Goal: Information Seeking & Learning: Learn about a topic

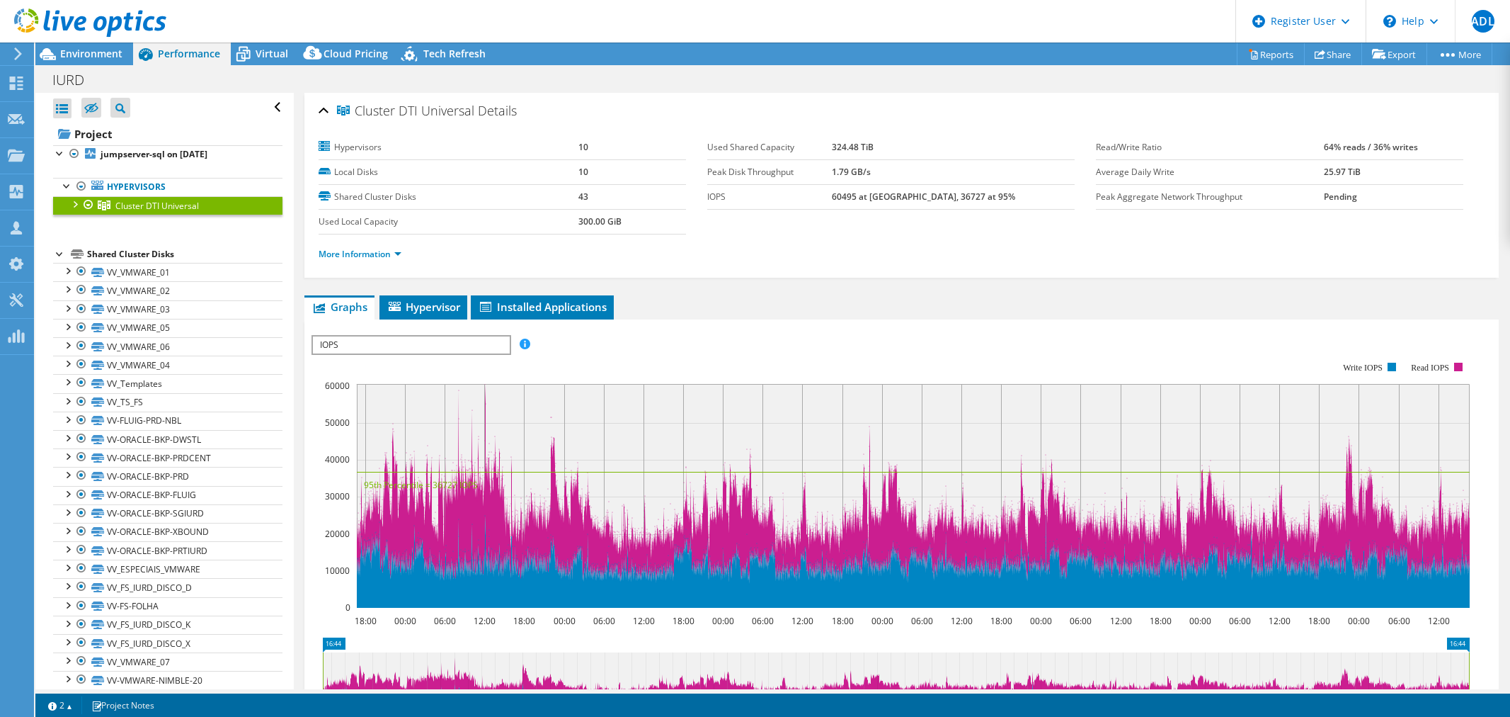
select select "USD"
click at [112, 64] on div "Environment" at bounding box center [84, 53] width 98 height 23
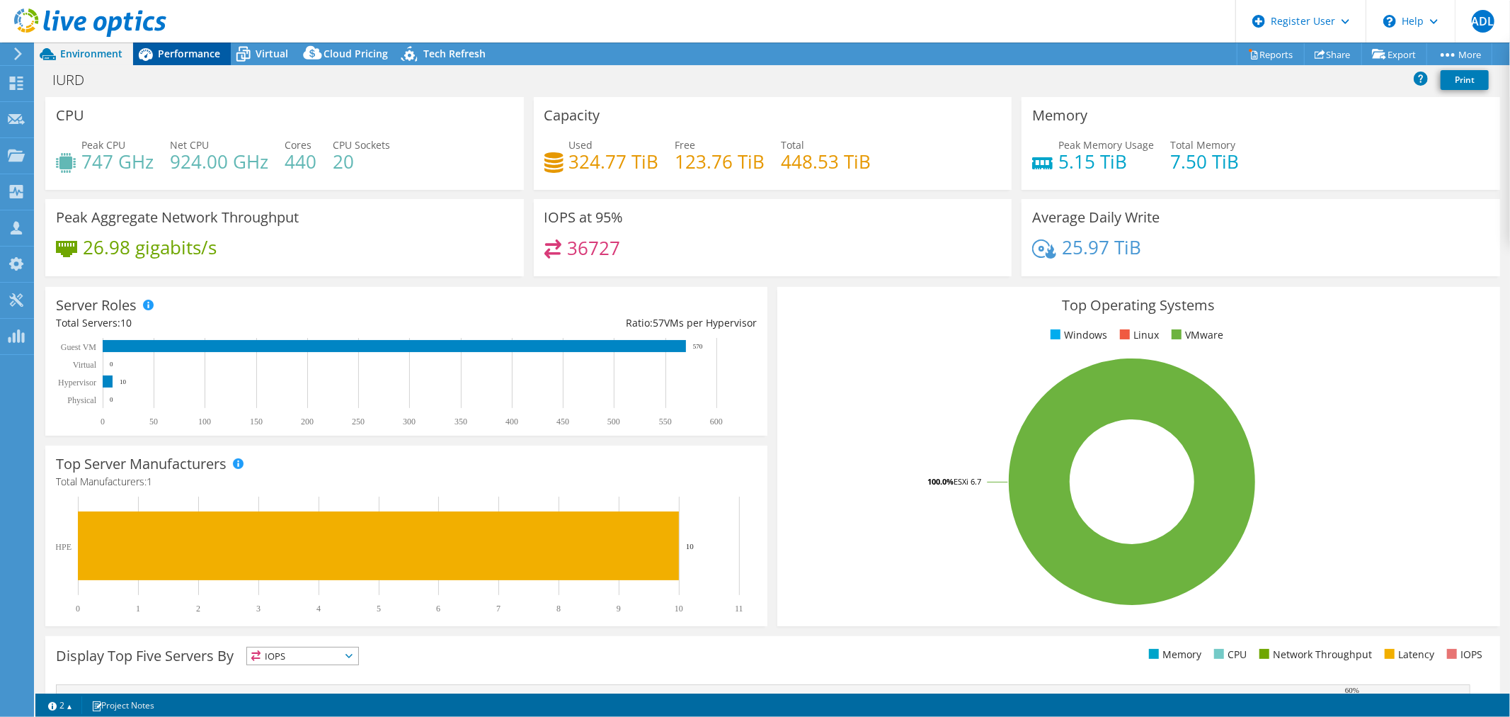
click at [171, 64] on div "Performance" at bounding box center [182, 53] width 98 height 23
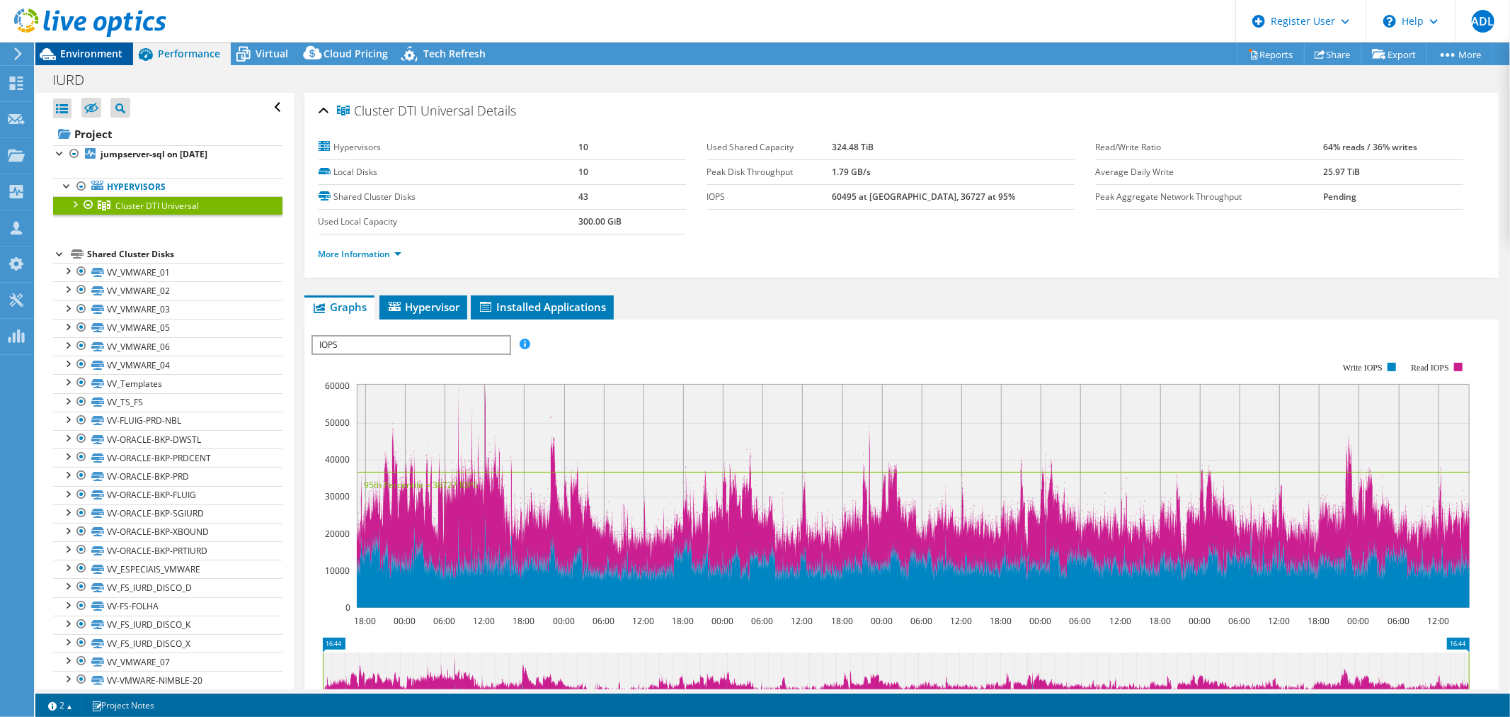
click at [90, 57] on span "Environment" at bounding box center [91, 53] width 62 height 13
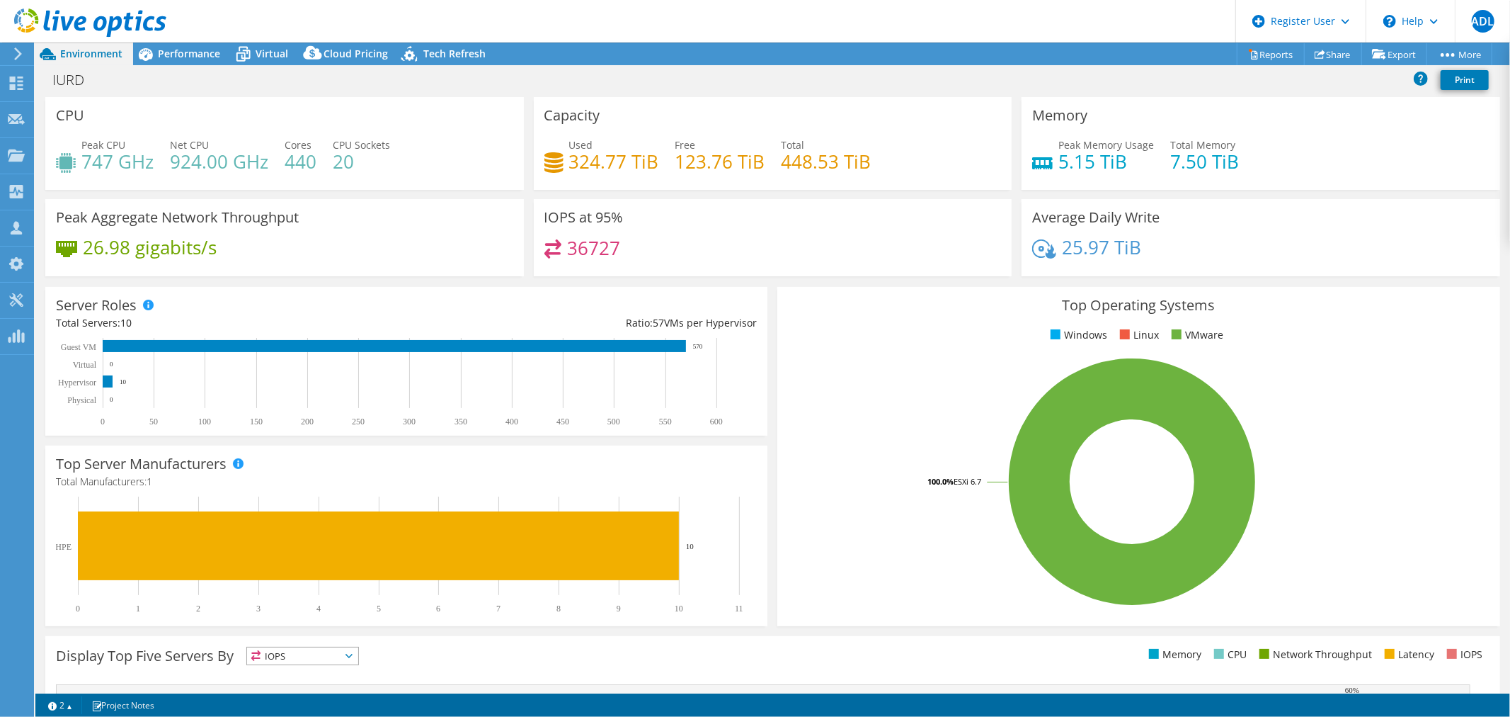
click at [799, 161] on h4 "448.53 TiB" at bounding box center [827, 162] width 90 height 16
click at [192, 62] on div "Performance" at bounding box center [182, 53] width 98 height 23
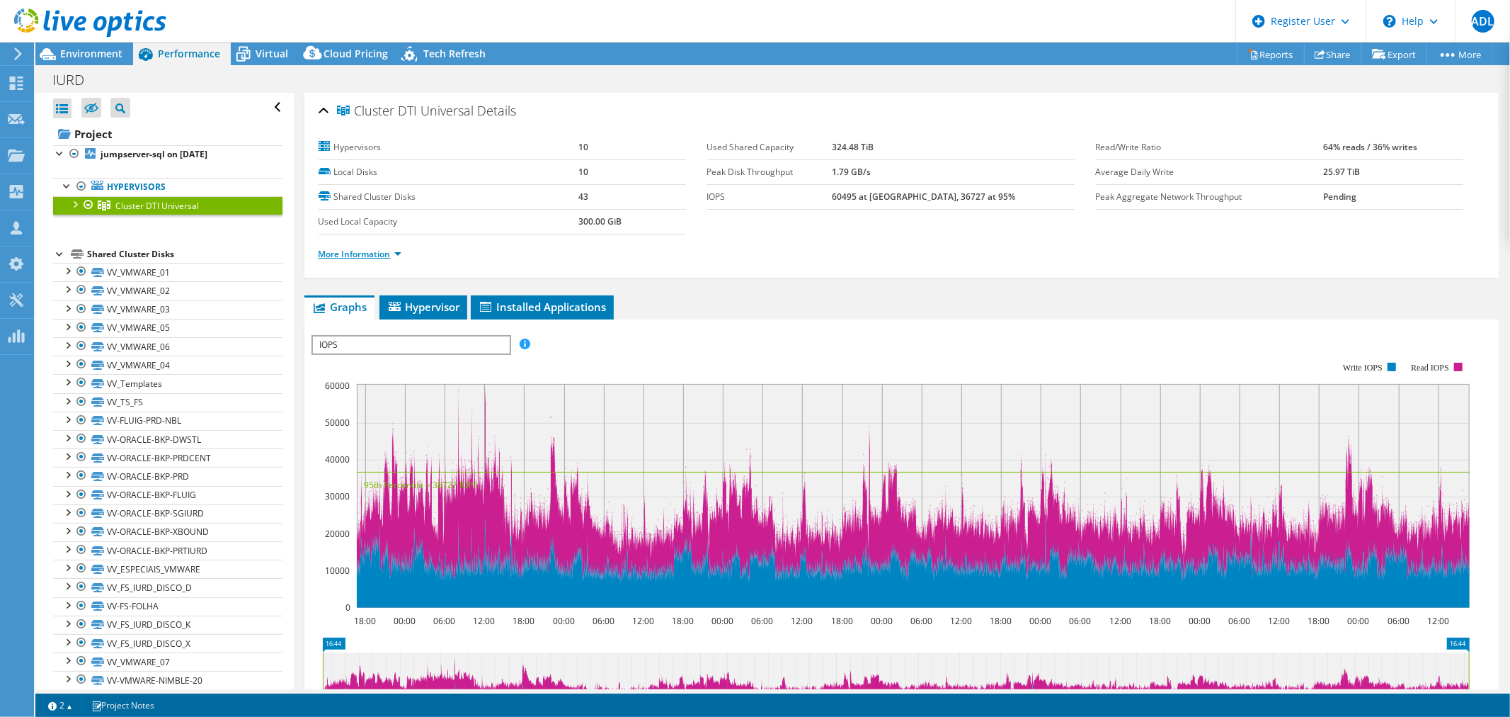
click at [346, 253] on link "More Information" at bounding box center [360, 254] width 83 height 12
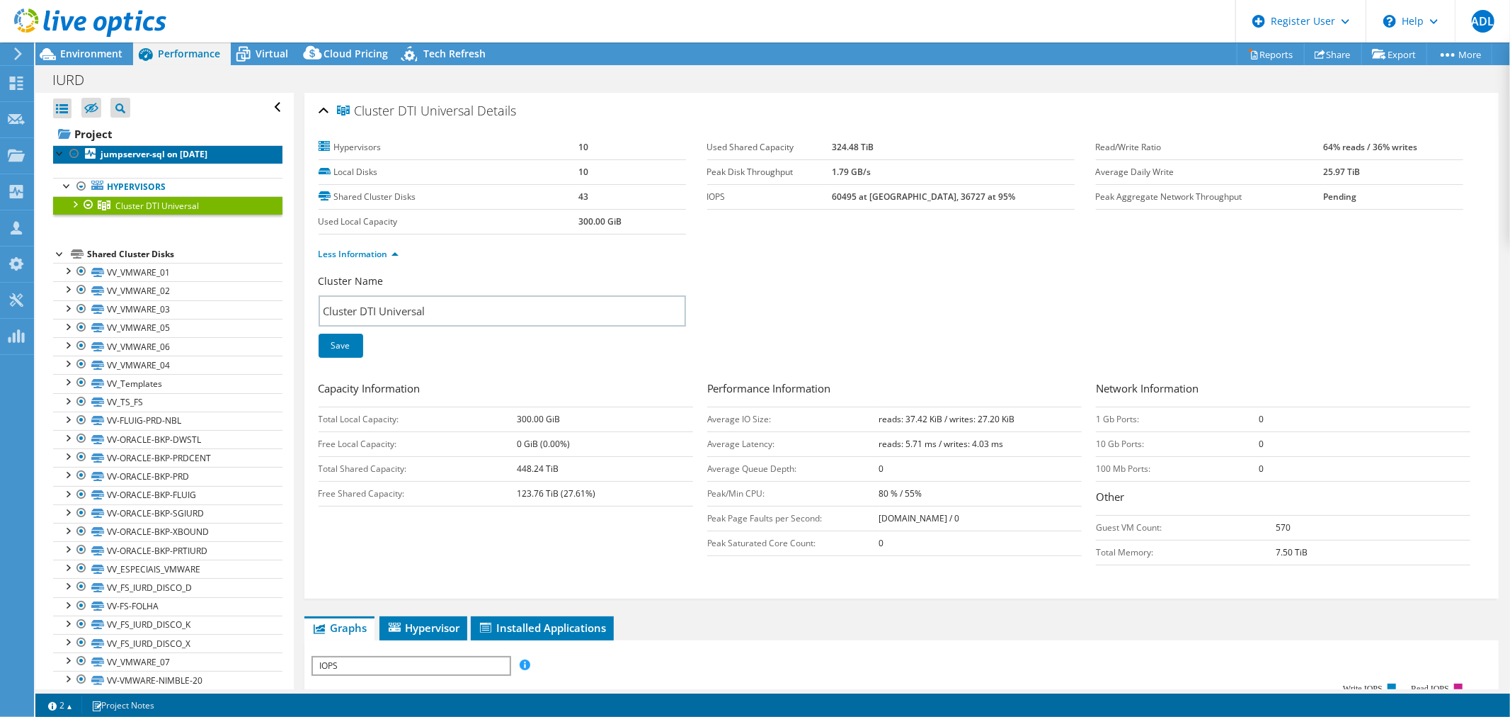
click at [161, 154] on b "jumpserver-sql on [DATE]" at bounding box center [154, 154] width 107 height 12
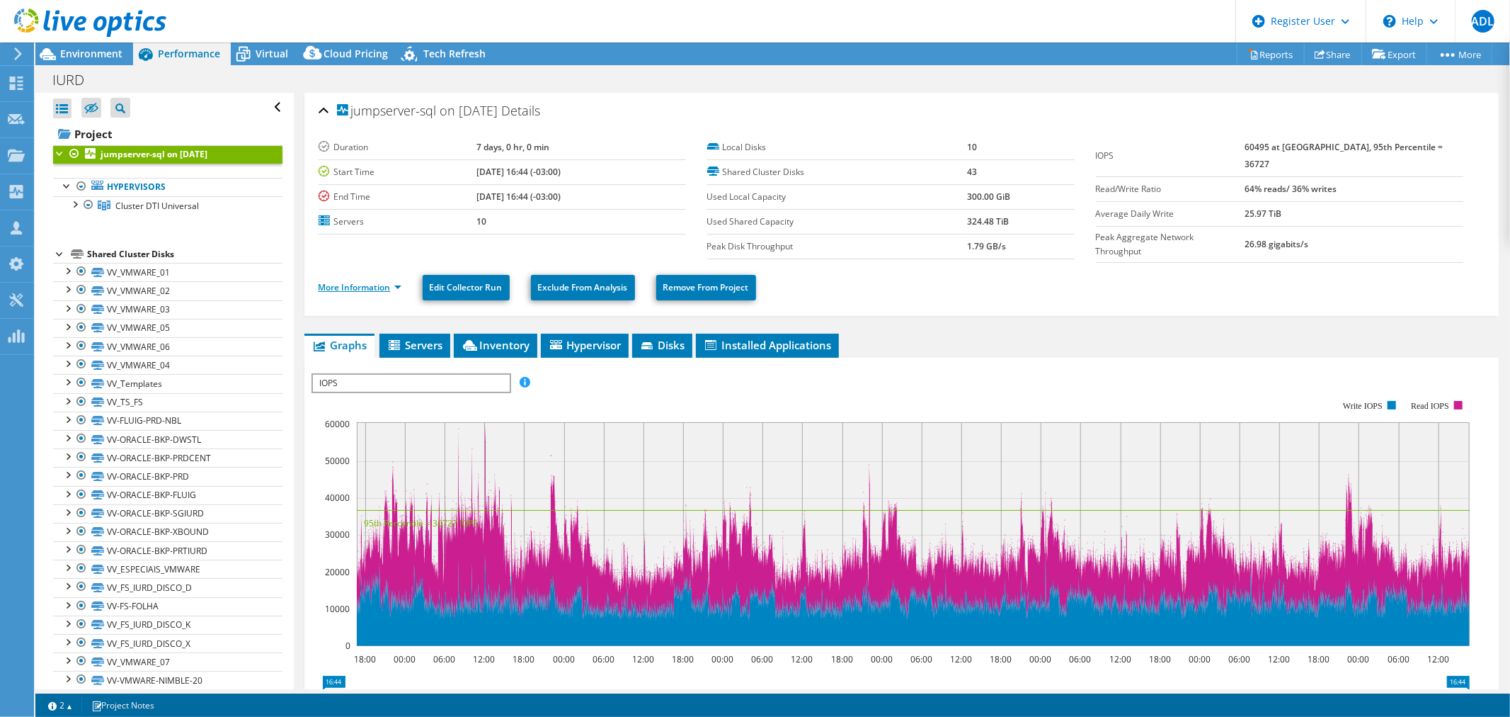
click at [338, 281] on link "More Information" at bounding box center [360, 287] width 83 height 12
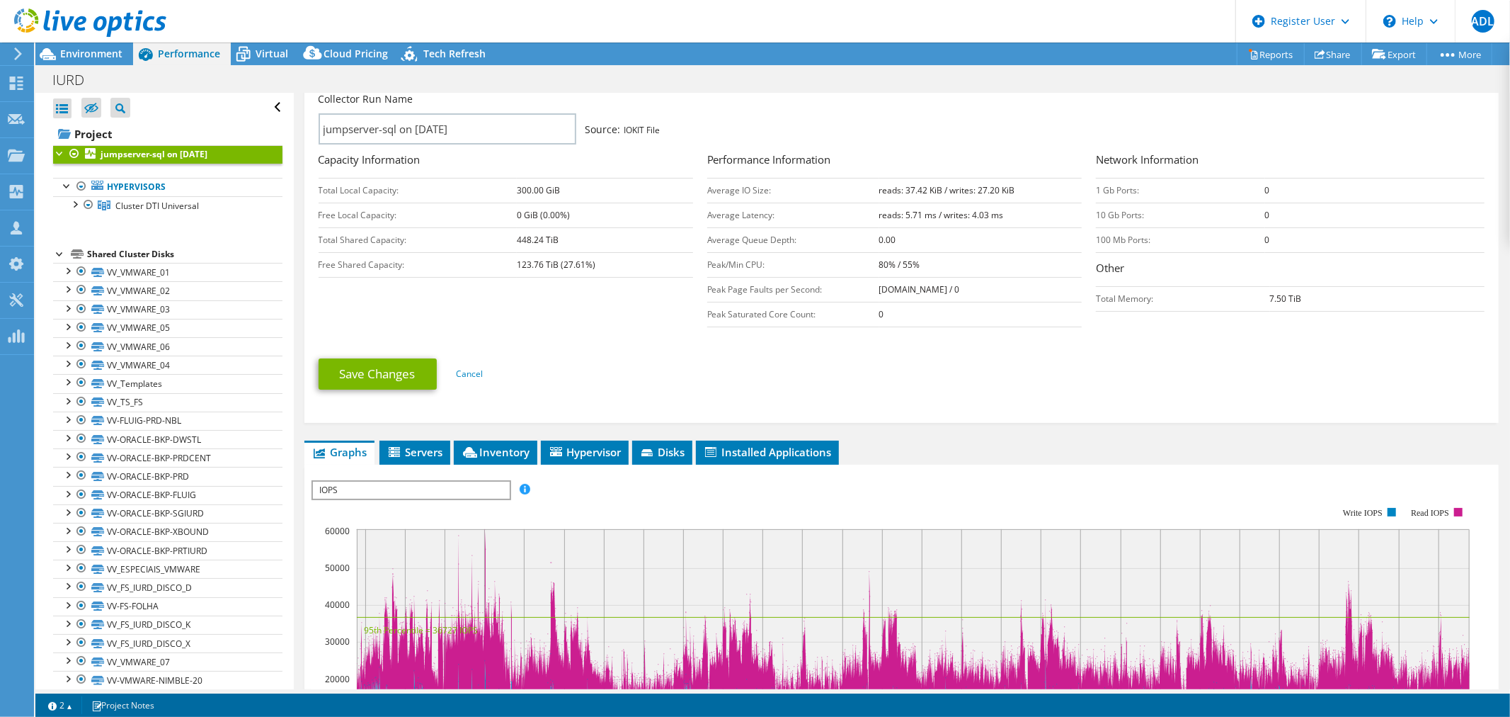
scroll to position [314, 0]
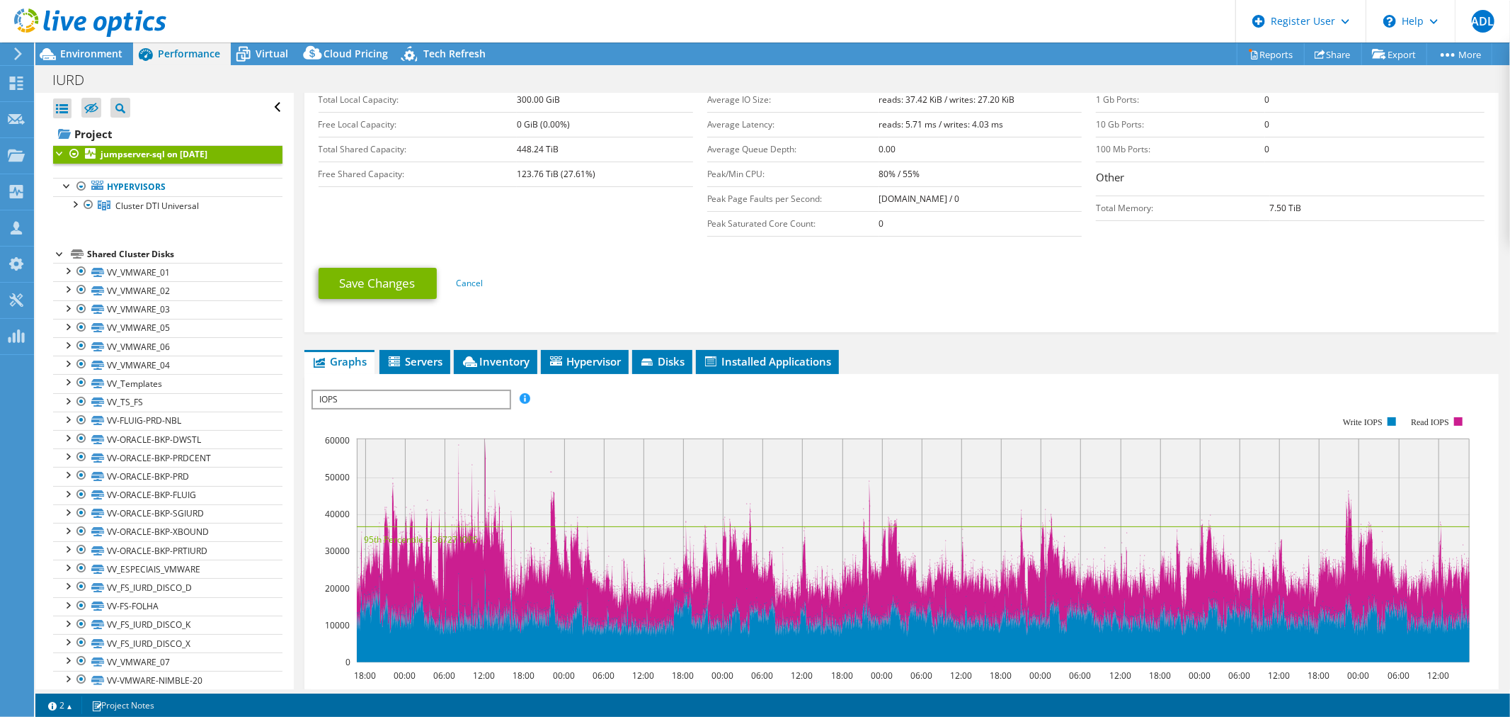
click at [389, 393] on span "IOPS" at bounding box center [411, 399] width 196 height 17
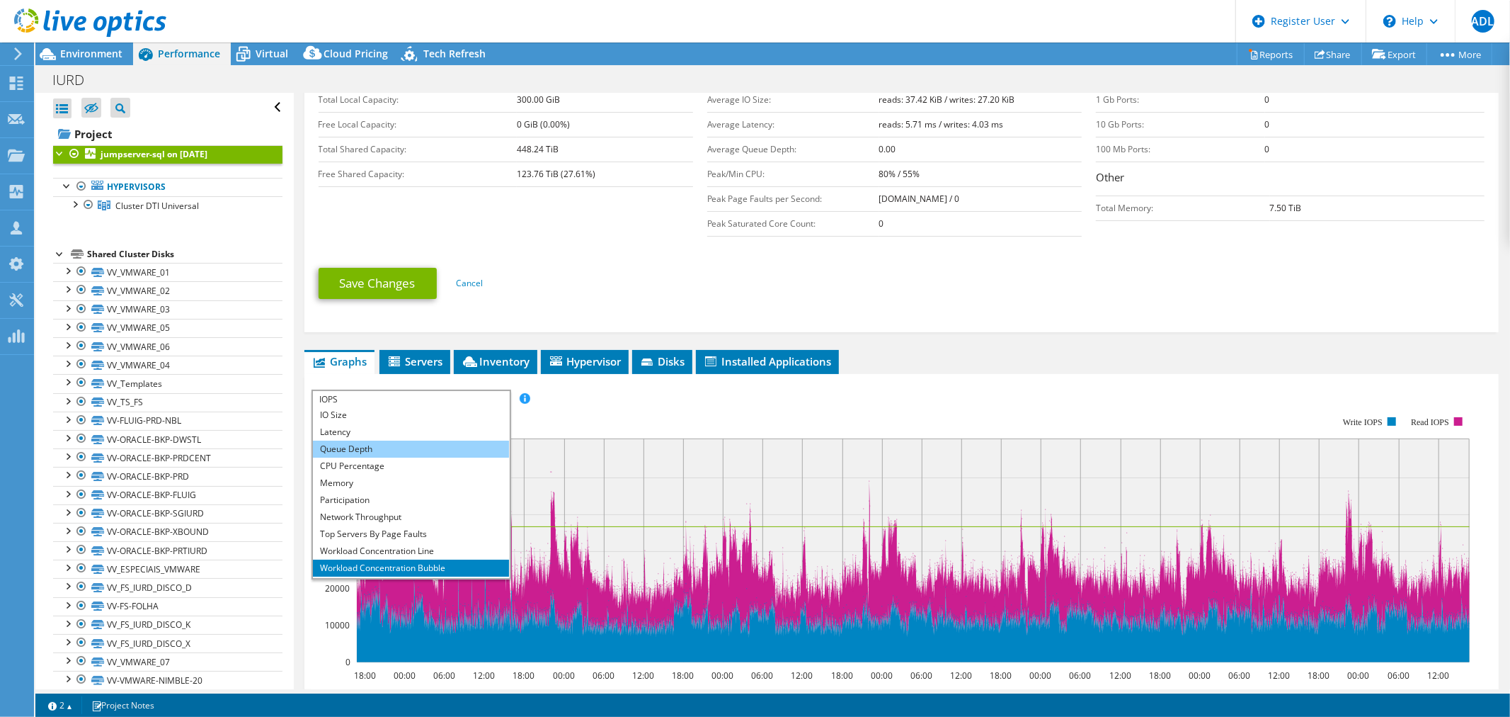
scroll to position [51, 0]
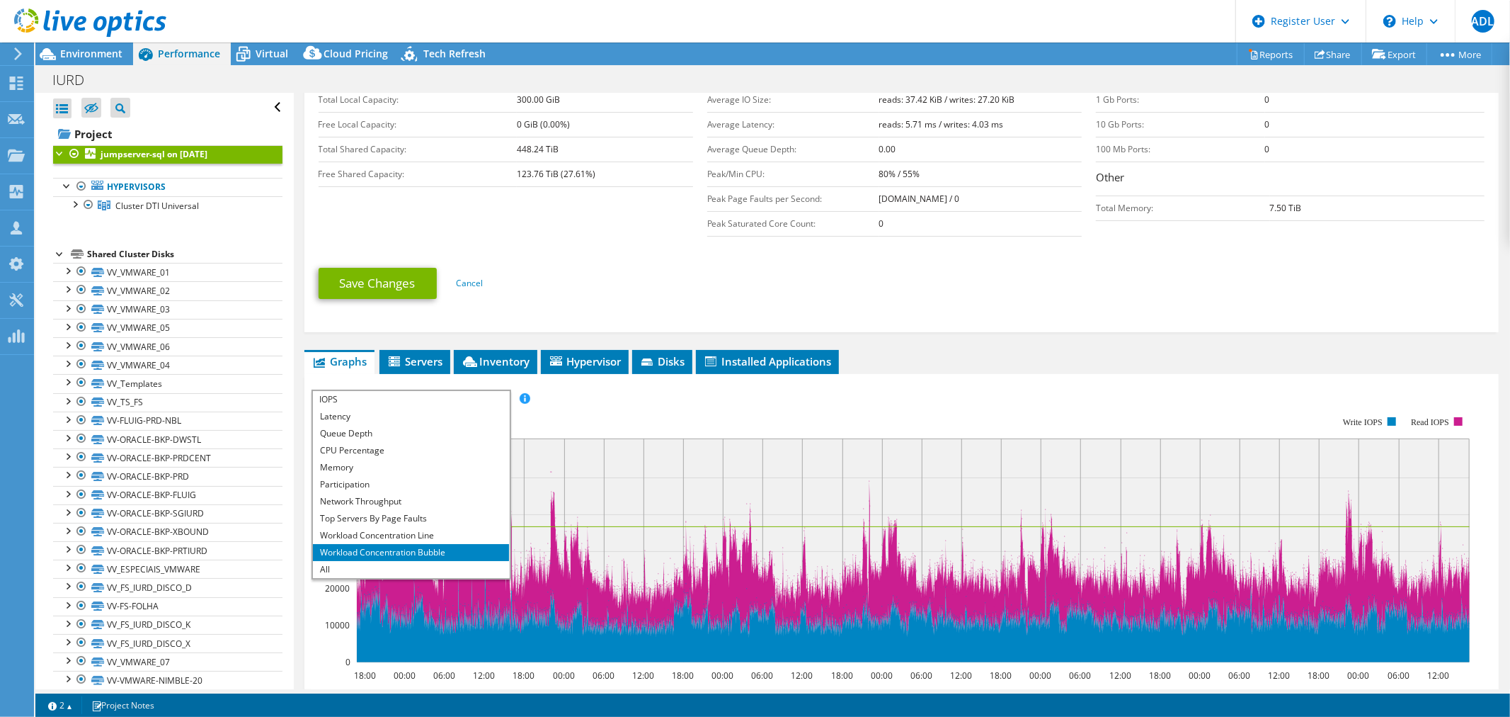
click at [397, 547] on li "Workload Concentration Bubble" at bounding box center [411, 552] width 196 height 17
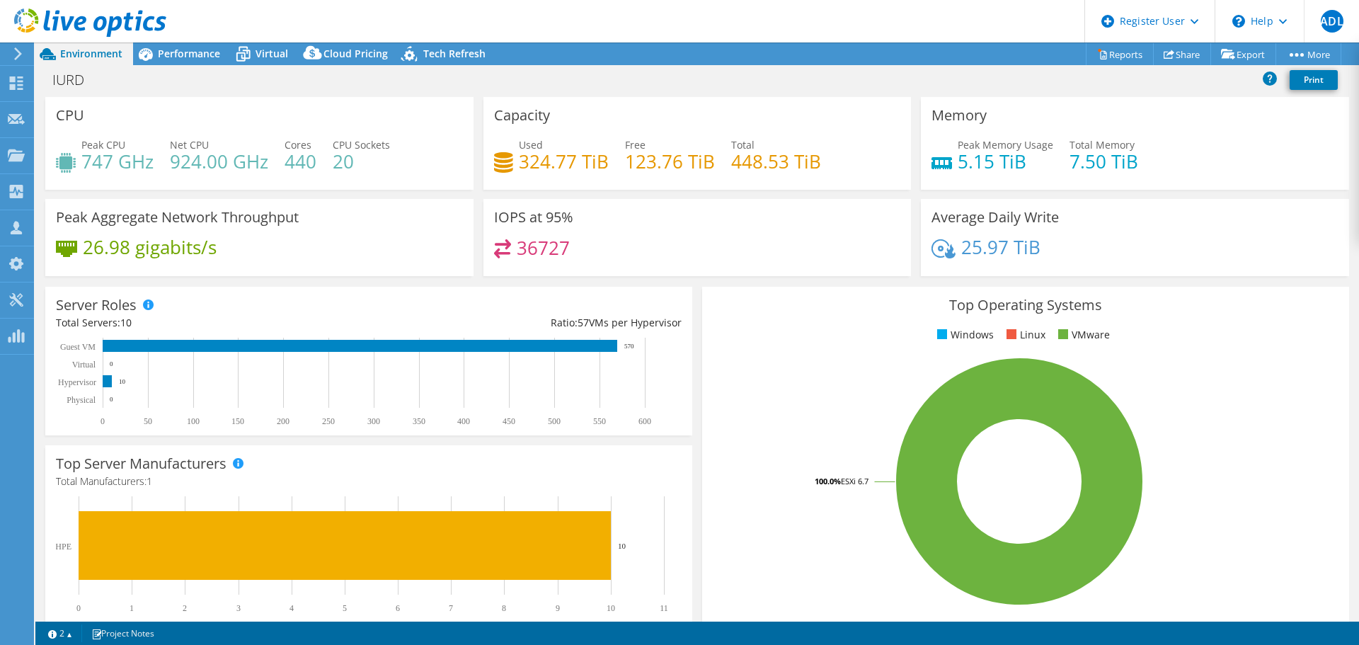
select select "USD"
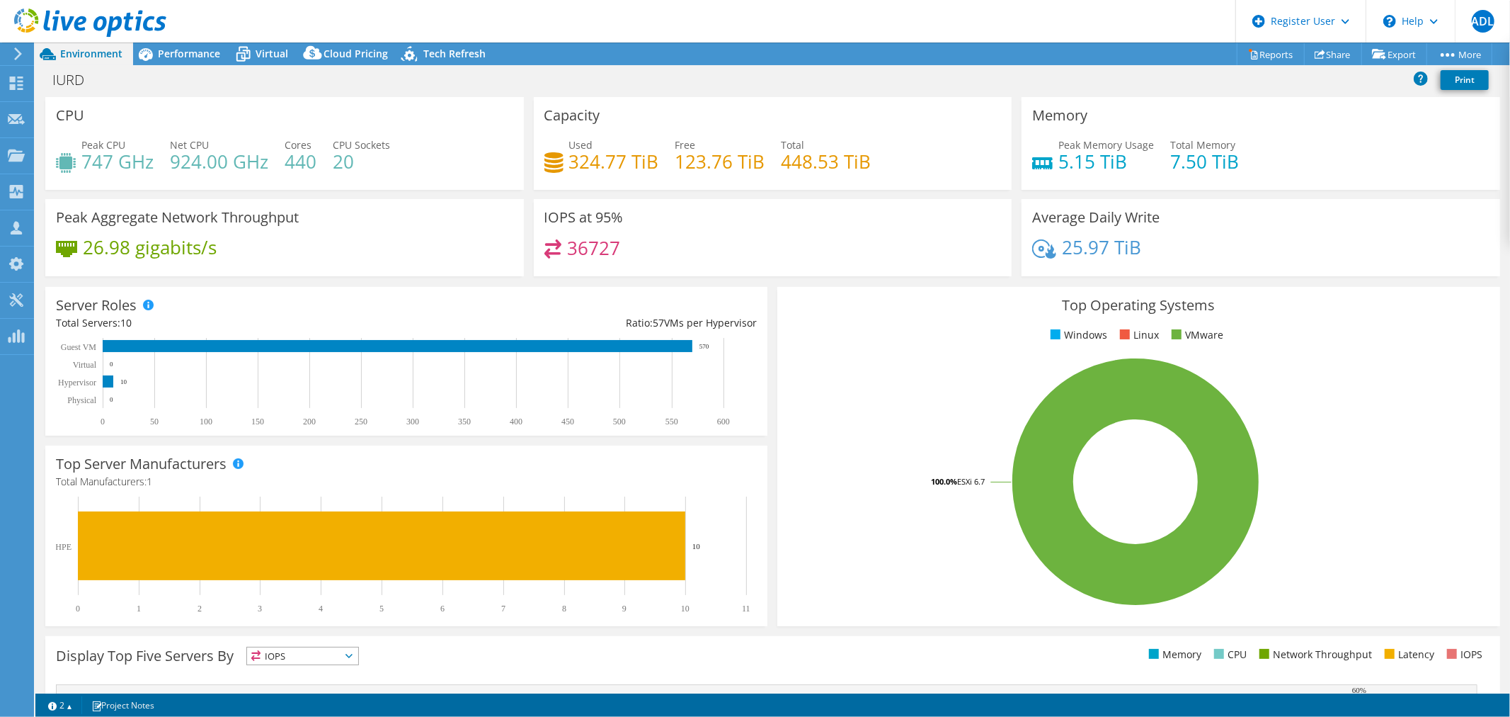
drag, startPoint x: 181, startPoint y: 59, endPoint x: 188, endPoint y: 89, distance: 31.4
click at [180, 59] on span "Performance" at bounding box center [189, 53] width 62 height 13
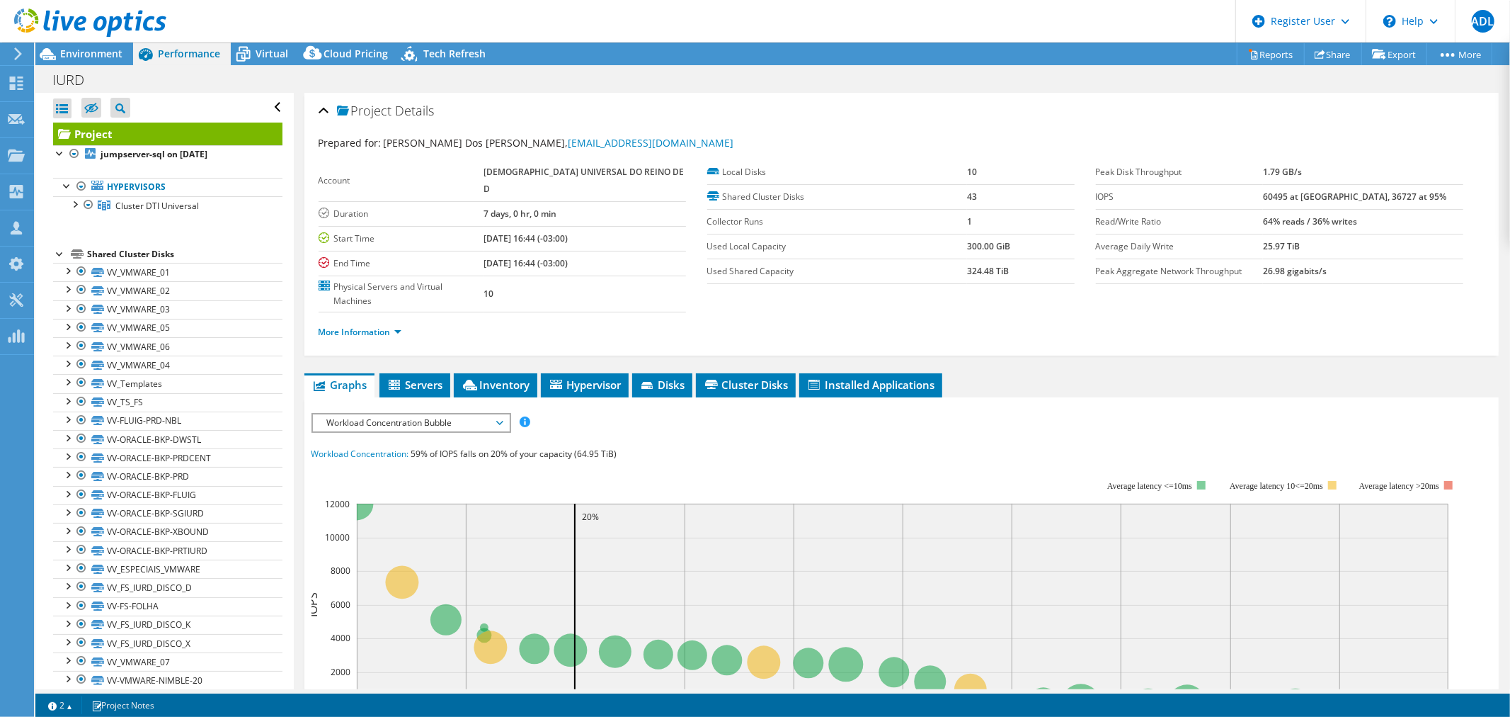
click at [421, 414] on span "Workload Concentration Bubble" at bounding box center [411, 422] width 182 height 17
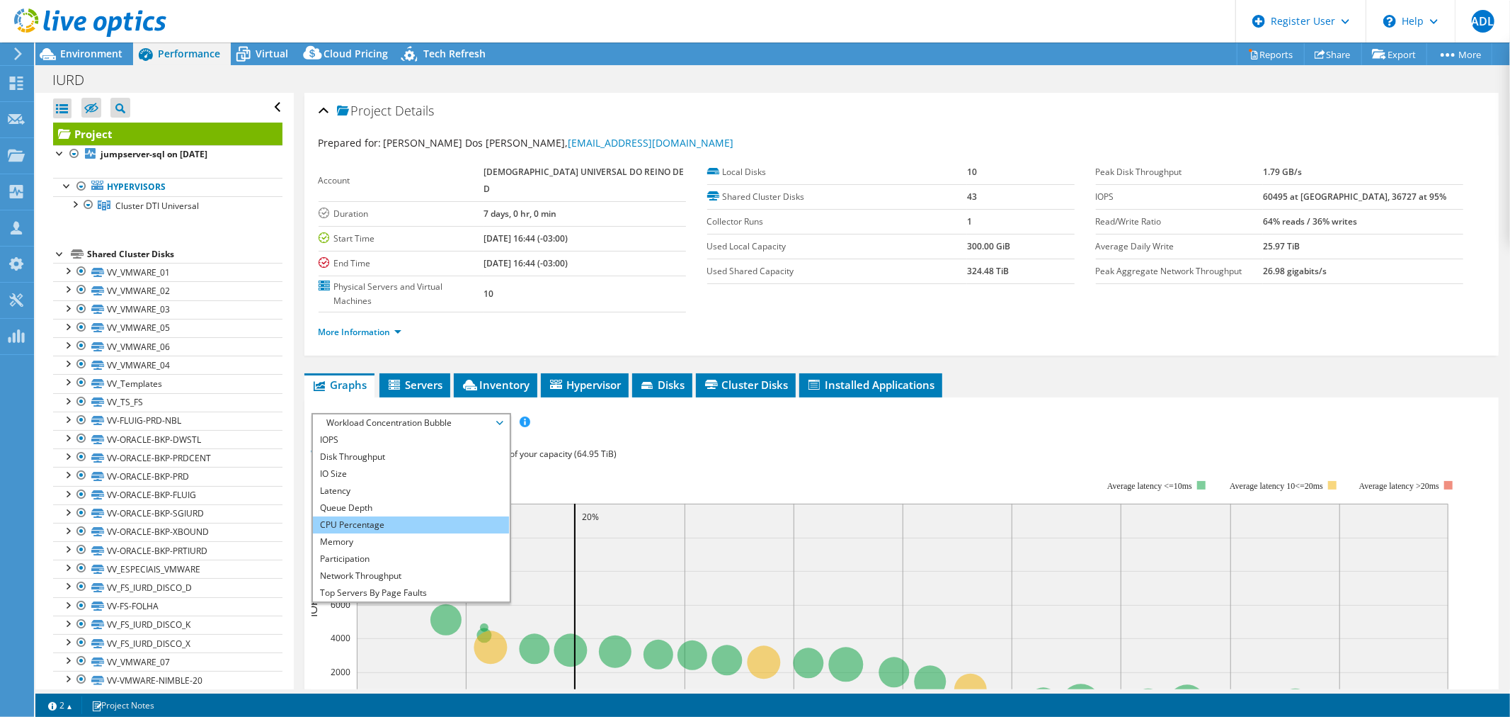
scroll to position [50, 0]
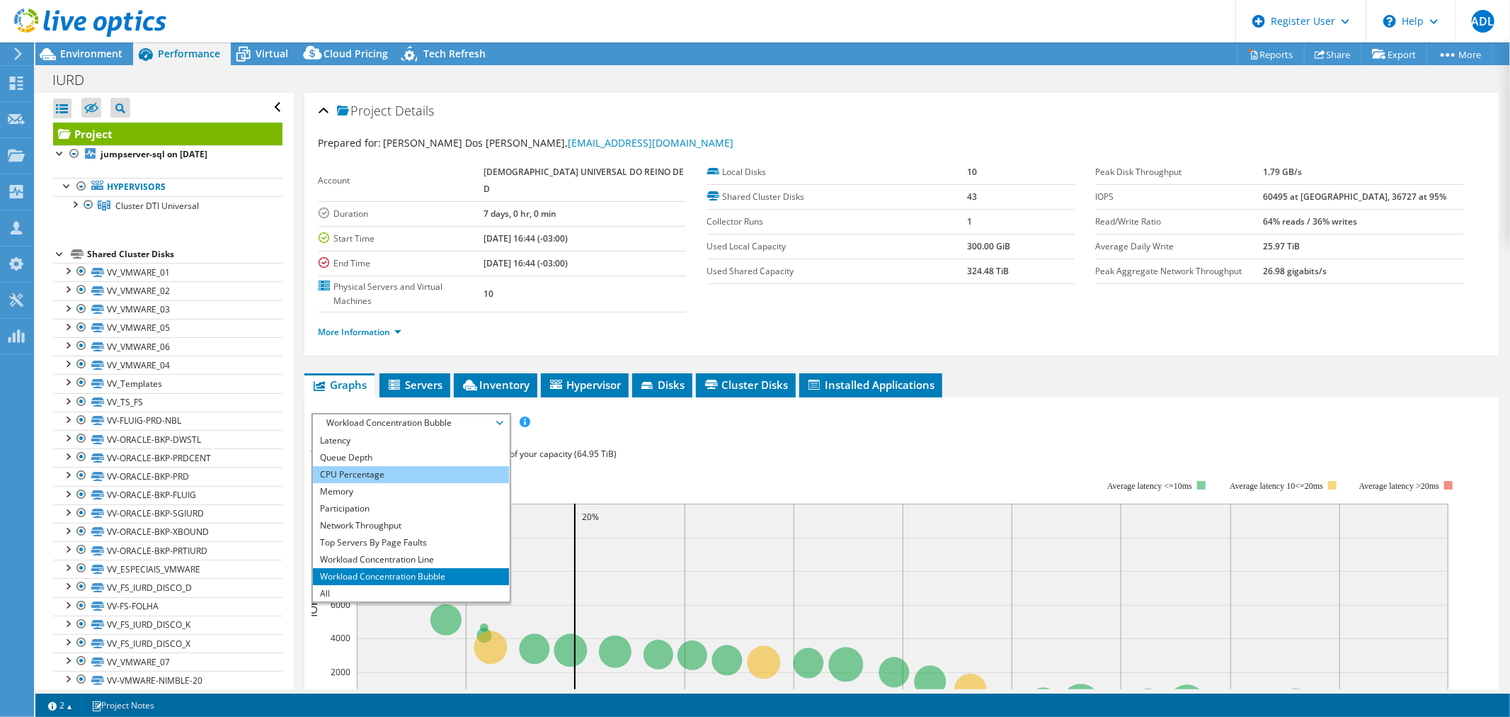
click at [392, 466] on li "CPU Percentage" at bounding box center [411, 474] width 196 height 17
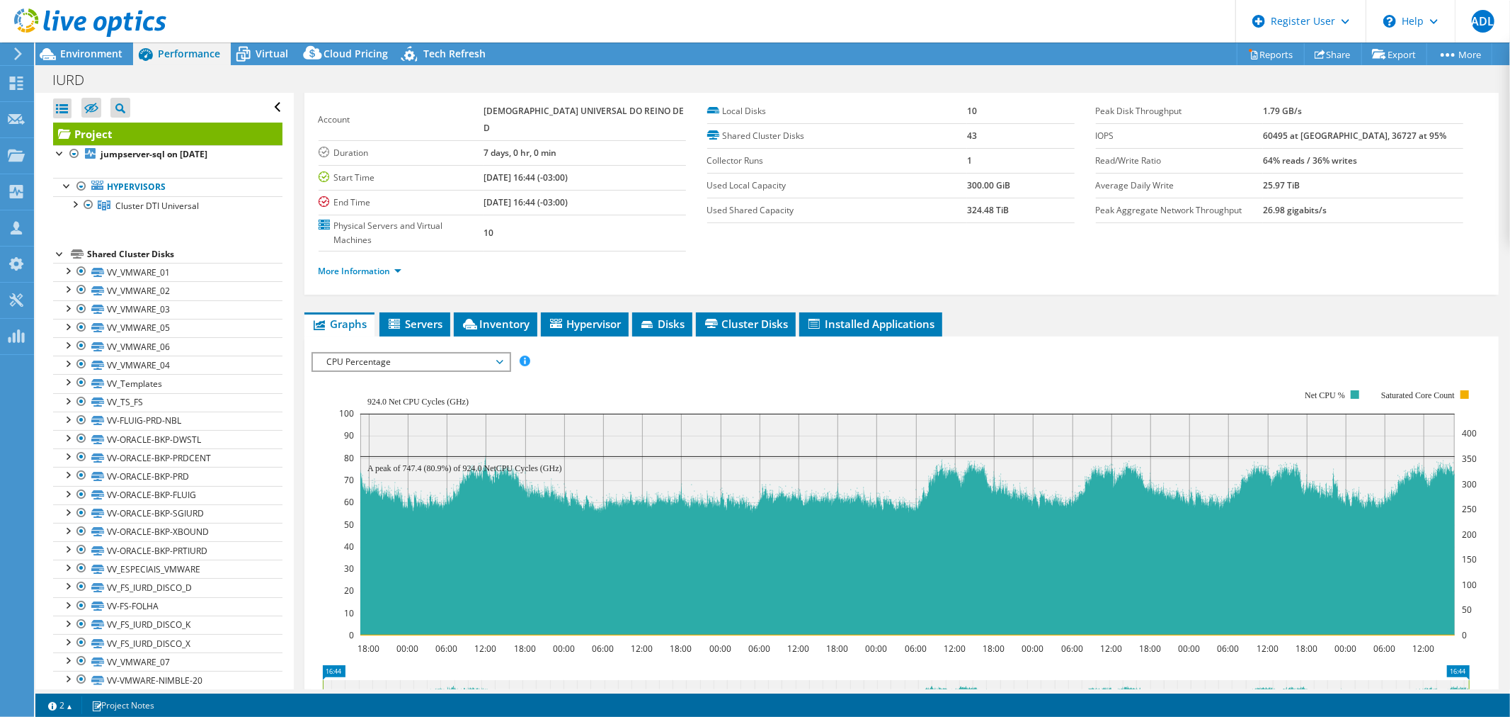
scroll to position [79, 0]
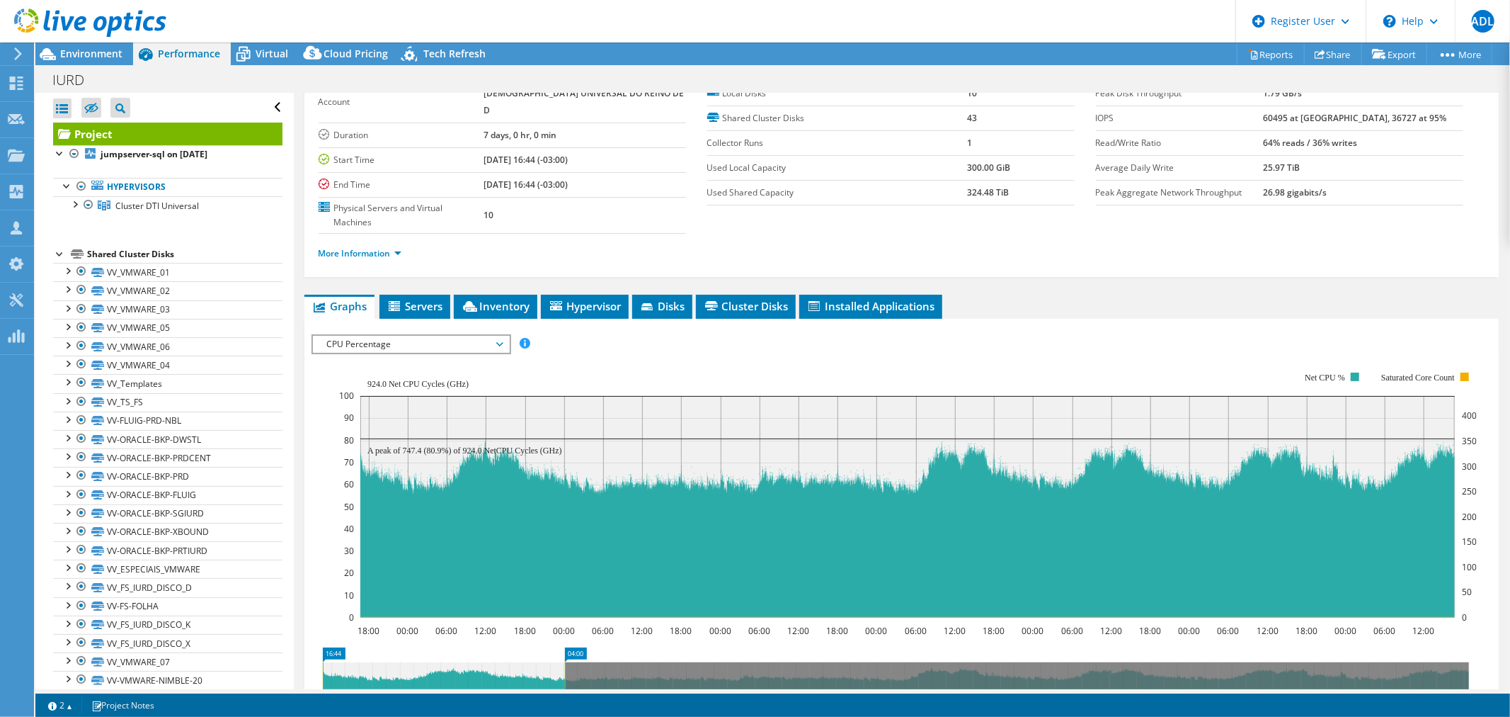
drag, startPoint x: 1468, startPoint y: 639, endPoint x: 564, endPoint y: 639, distance: 904.2
click at [564, 644] on rect at bounding box center [565, 687] width 6 height 51
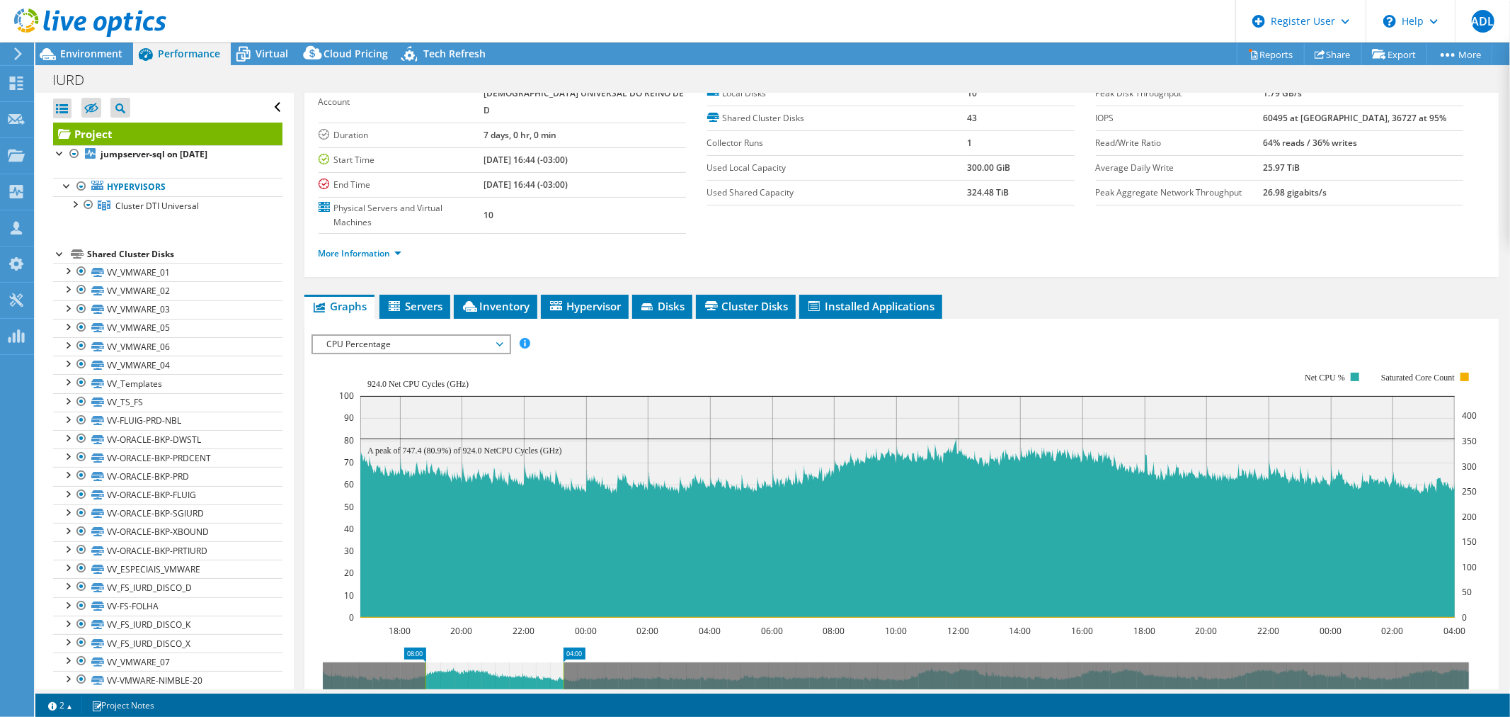
drag, startPoint x: 321, startPoint y: 632, endPoint x: 423, endPoint y: 639, distance: 102.9
click at [423, 644] on rect at bounding box center [426, 687] width 6 height 51
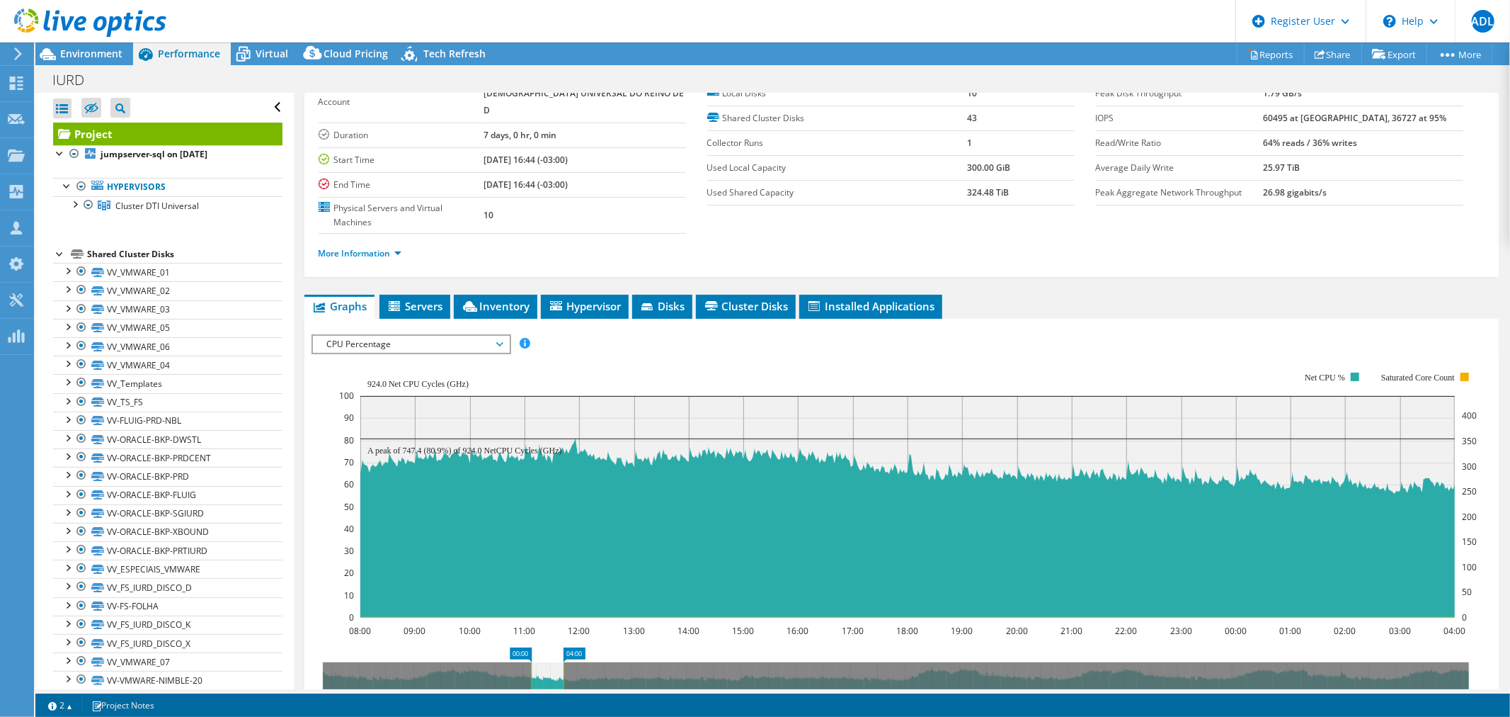
drag, startPoint x: 569, startPoint y: 636, endPoint x: 531, endPoint y: 632, distance: 37.7
click at [531, 644] on g at bounding box center [896, 687] width 1146 height 51
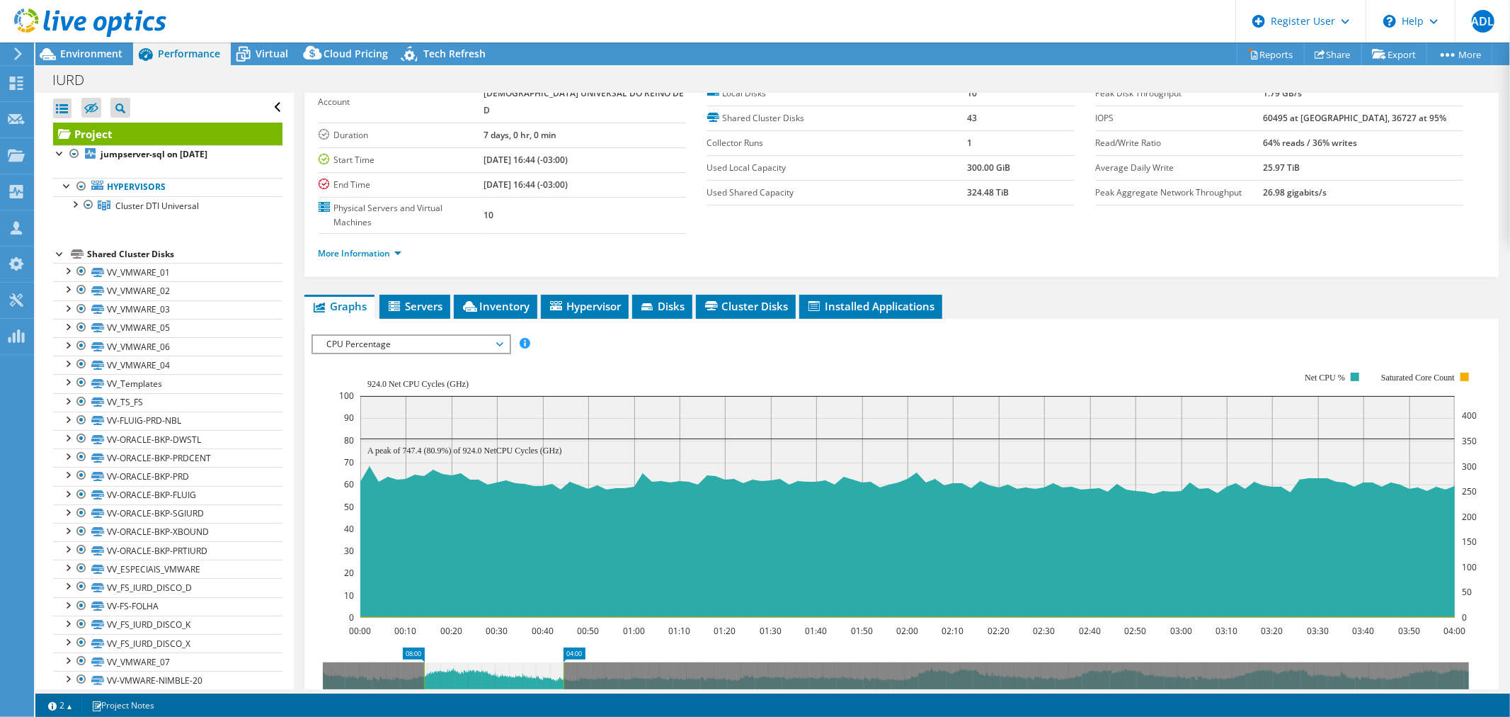
drag, startPoint x: 533, startPoint y: 630, endPoint x: 421, endPoint y: 632, distance: 111.9
click at [421, 644] on rect at bounding box center [424, 687] width 6 height 51
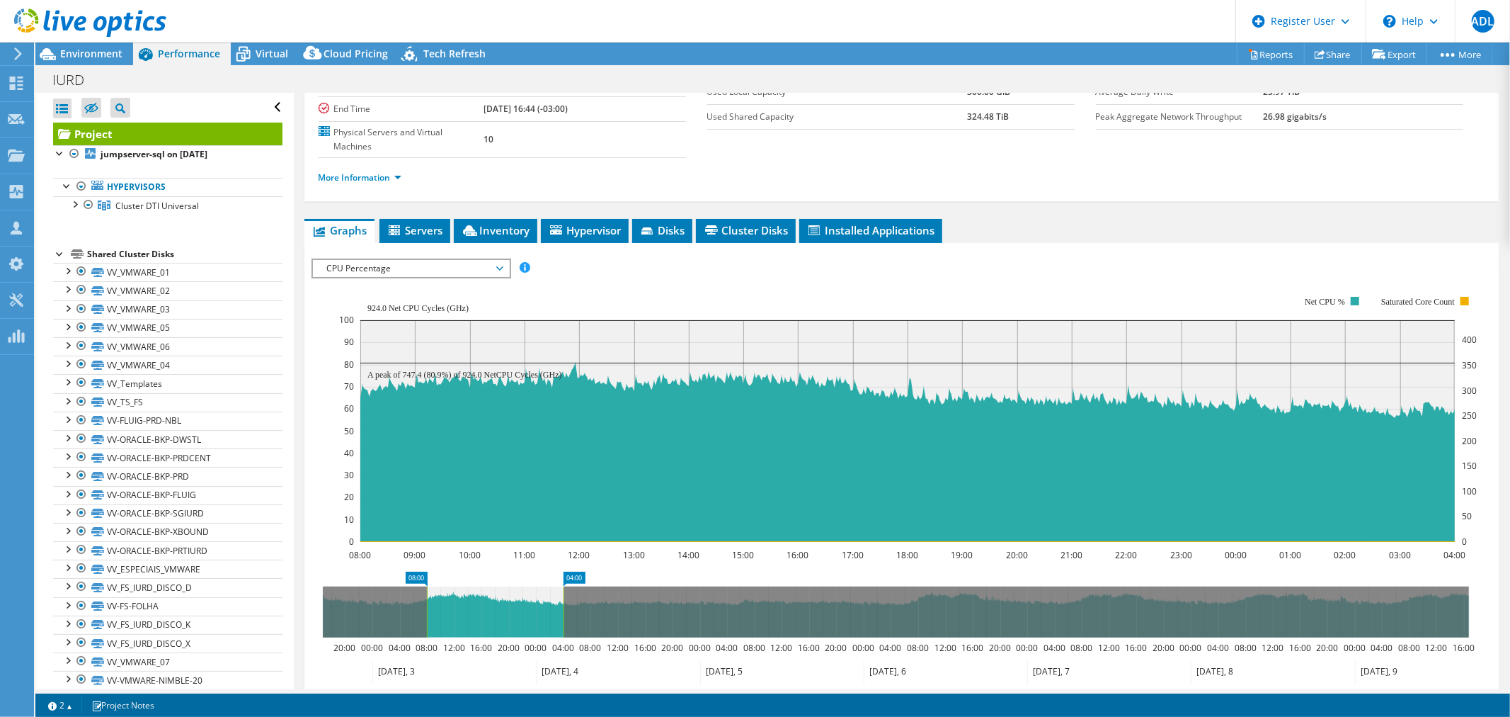
scroll to position [157, 0]
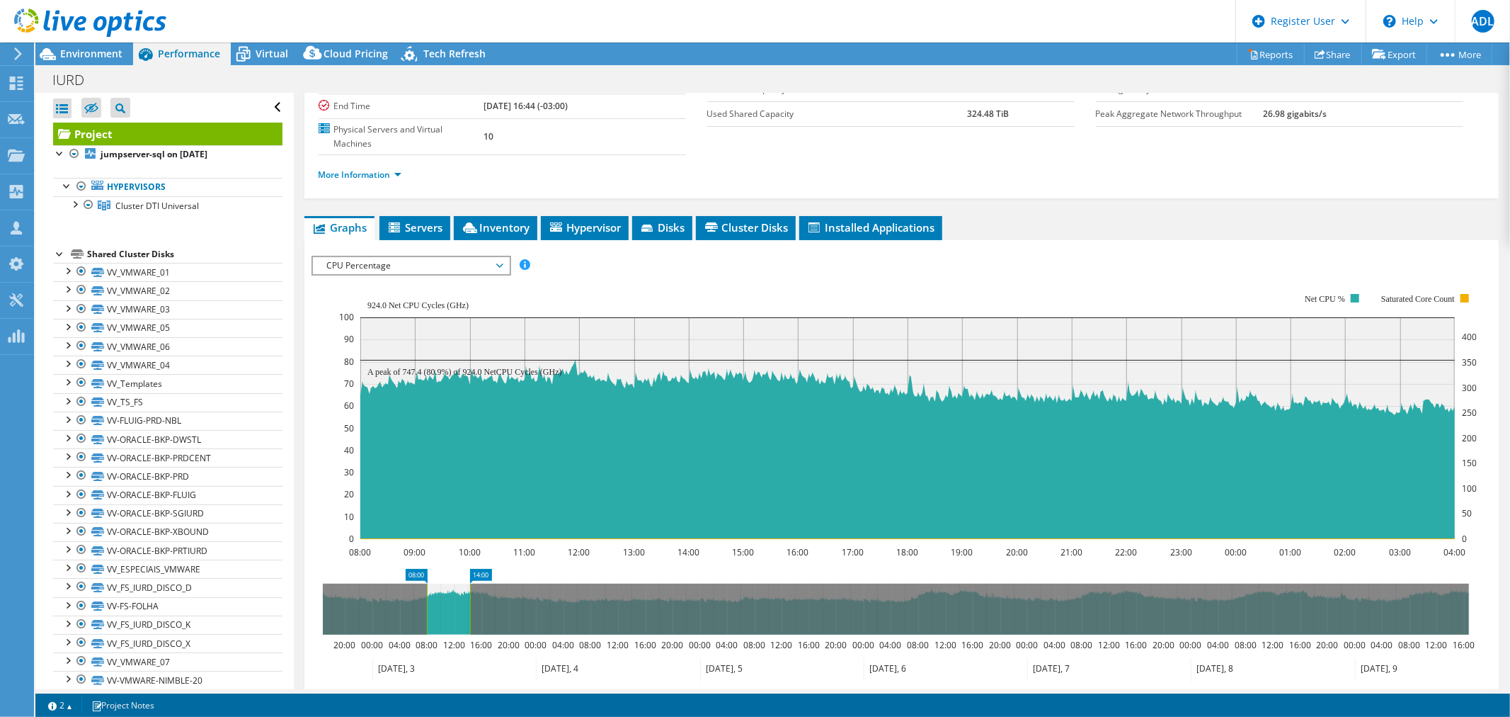
drag, startPoint x: 562, startPoint y: 579, endPoint x: 469, endPoint y: 578, distance: 93.5
click at [469, 583] on rect at bounding box center [470, 608] width 6 height 51
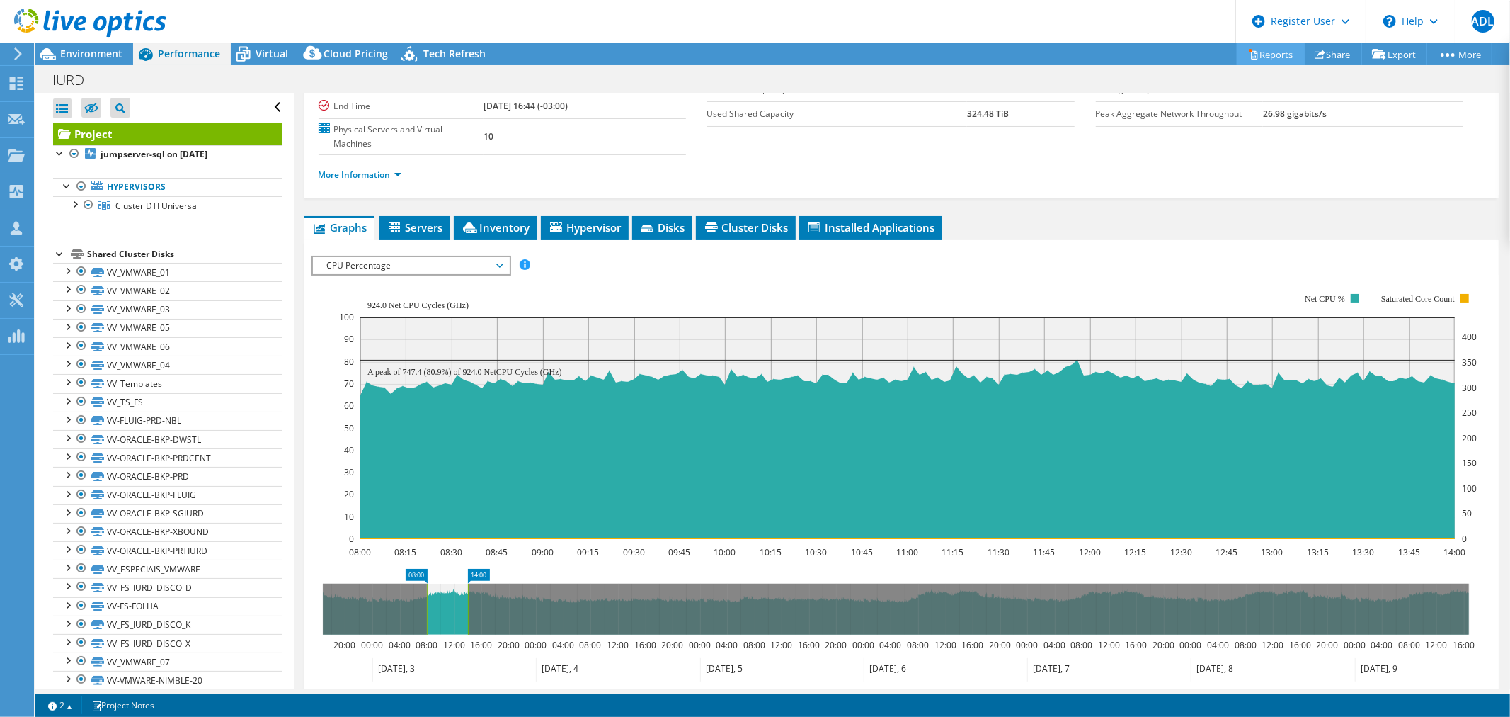
click at [1280, 47] on link "Reports" at bounding box center [1271, 54] width 68 height 22
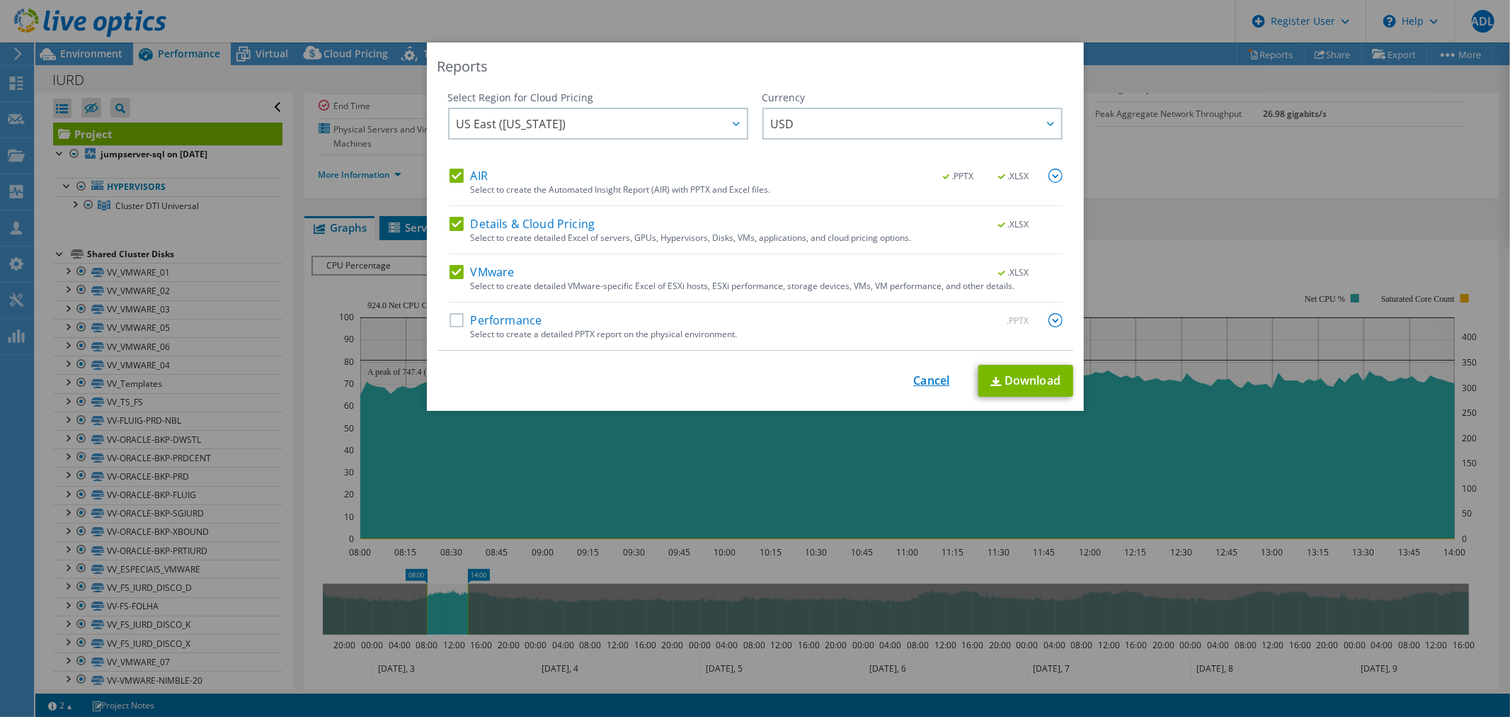
click at [925, 375] on link "Cancel" at bounding box center [932, 380] width 36 height 13
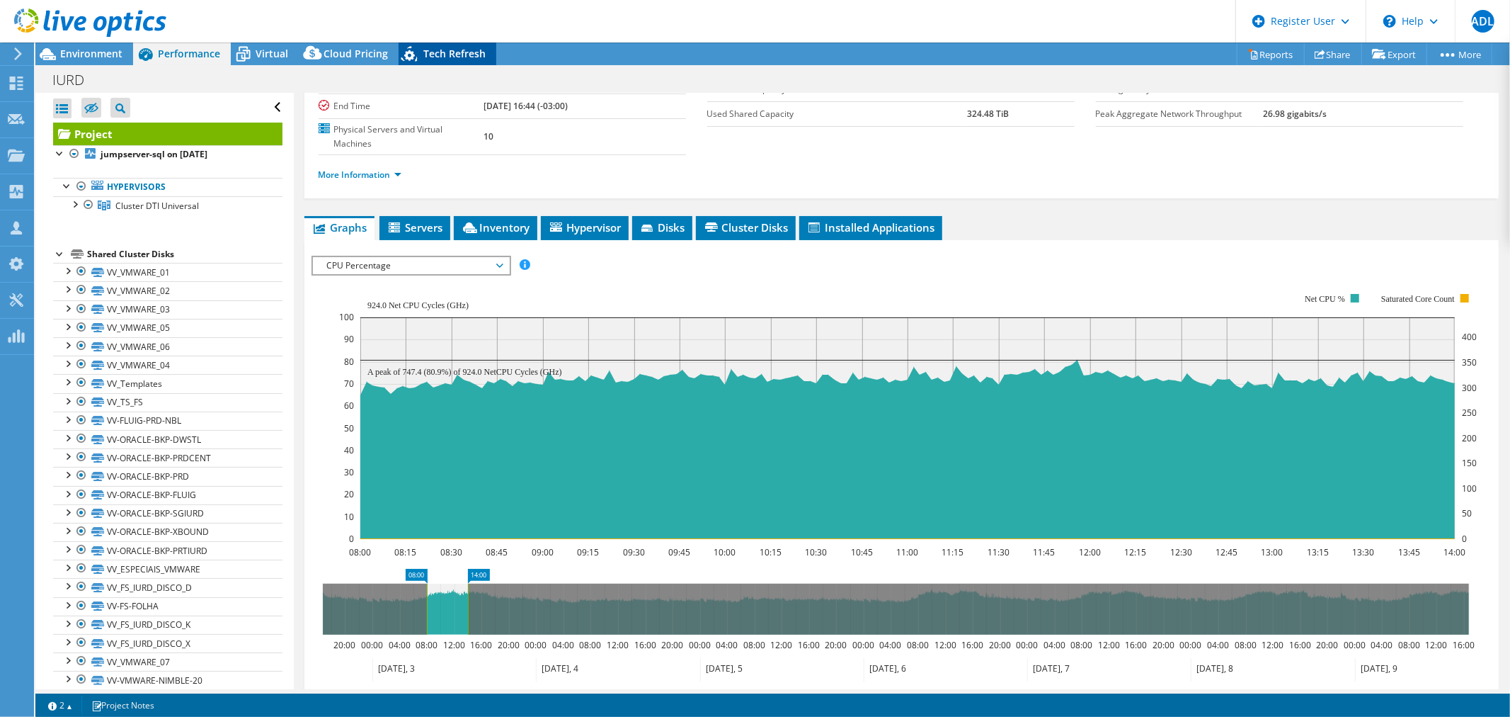
click at [471, 43] on div "Tech Refresh" at bounding box center [448, 53] width 98 height 23
